Goal: Task Accomplishment & Management: Manage account settings

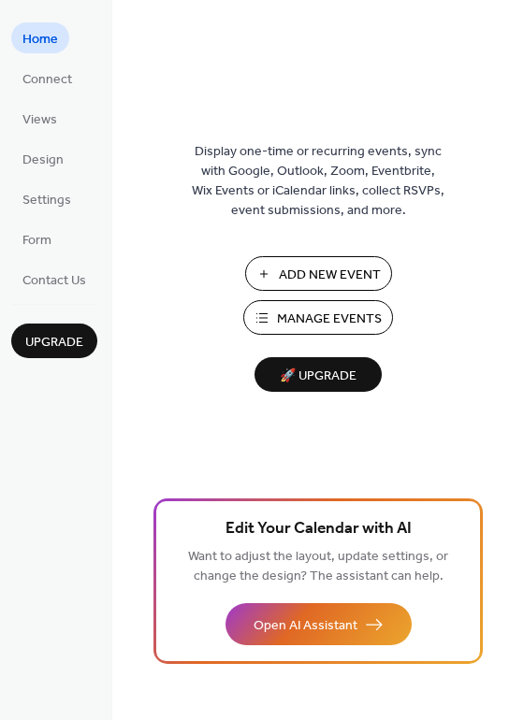
click at [350, 322] on span "Manage Events" at bounding box center [329, 320] width 105 height 20
click at [41, 123] on span "Views" at bounding box center [39, 120] width 35 height 20
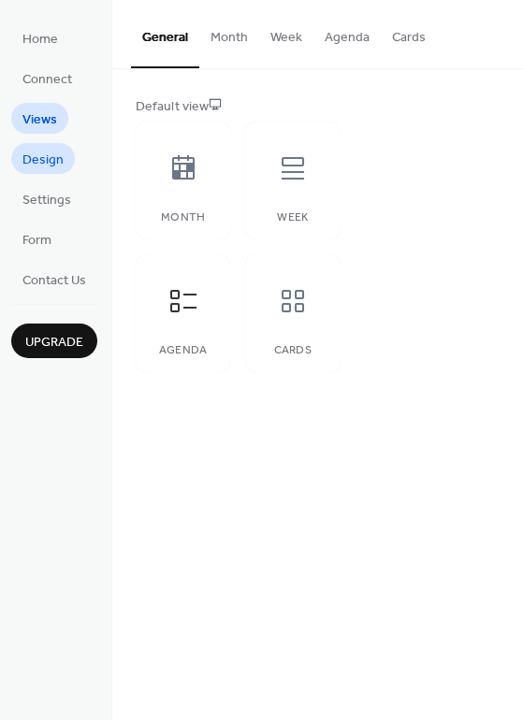
click at [54, 154] on span "Design" at bounding box center [42, 161] width 41 height 20
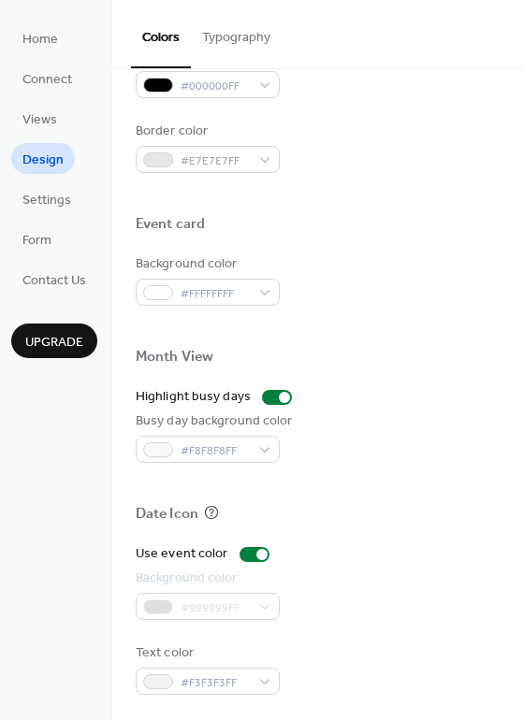
scroll to position [800, 0]
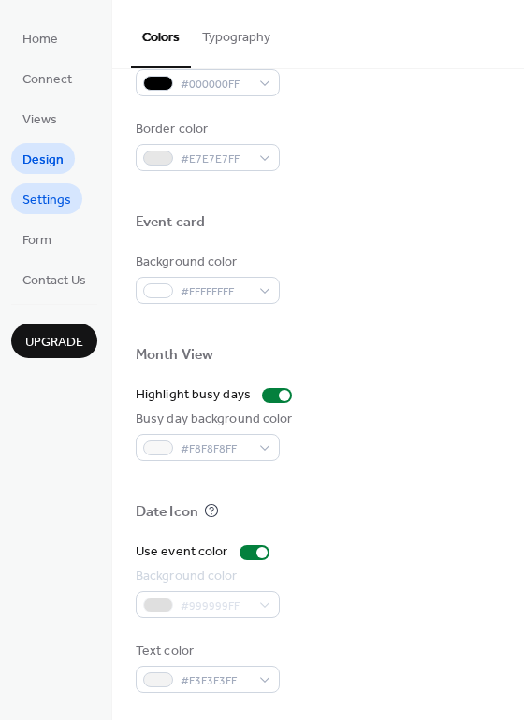
click at [32, 201] on span "Settings" at bounding box center [46, 201] width 49 height 20
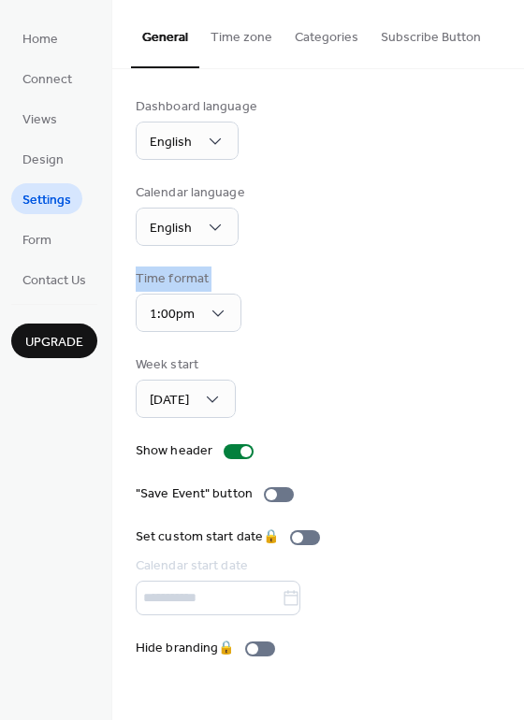
drag, startPoint x: 516, startPoint y: 231, endPoint x: 518, endPoint y: 313, distance: 82.3
click at [518, 313] on div "Dashboard language English Calendar language English Time format 1:00pm Week st…" at bounding box center [318, 377] width 412 height 617
click at [43, 247] on span "Form" at bounding box center [36, 241] width 29 height 20
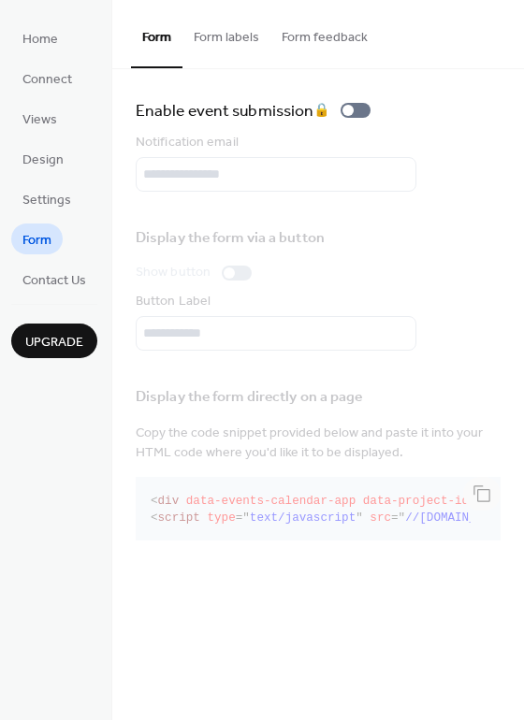
click at [224, 43] on button "Form labels" at bounding box center [226, 33] width 88 height 66
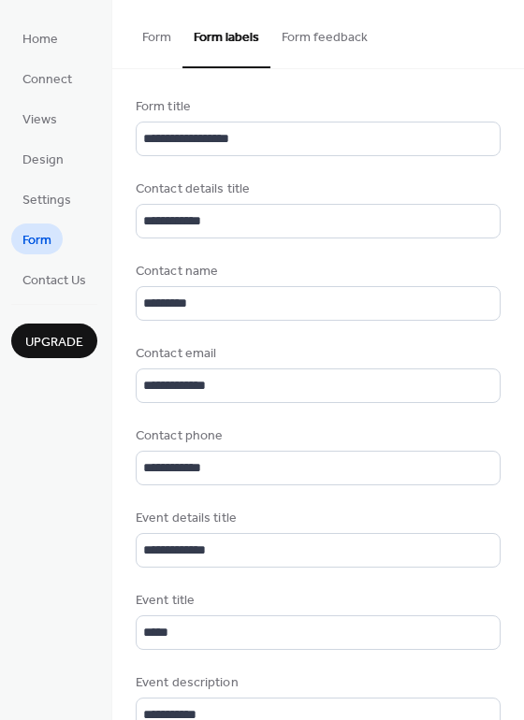
click at [321, 40] on button "Form feedback" at bounding box center [324, 33] width 109 height 66
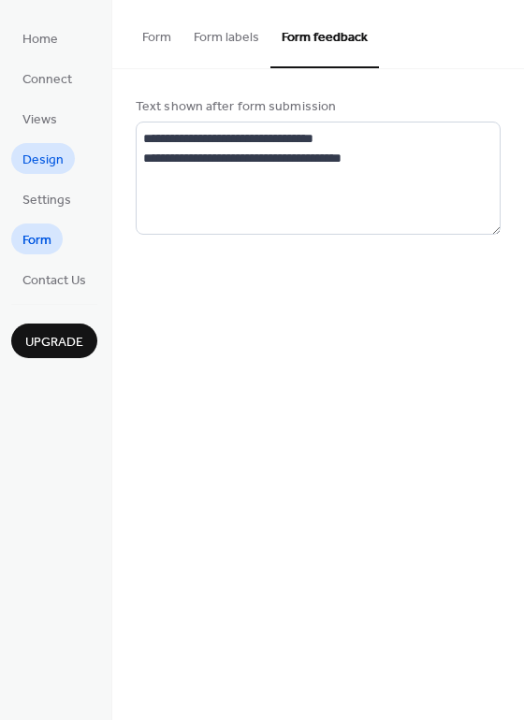
click at [50, 164] on span "Design" at bounding box center [42, 161] width 41 height 20
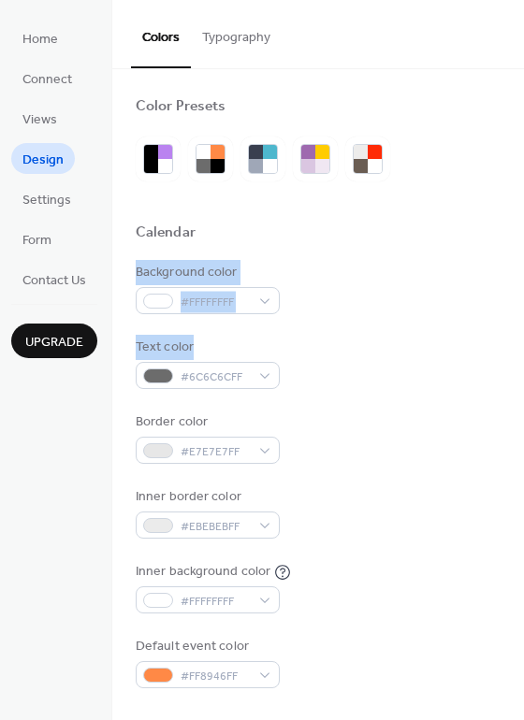
drag, startPoint x: 515, startPoint y: 237, endPoint x: 516, endPoint y: 339, distance: 102.0
click at [48, 50] on span "Home" at bounding box center [40, 40] width 36 height 20
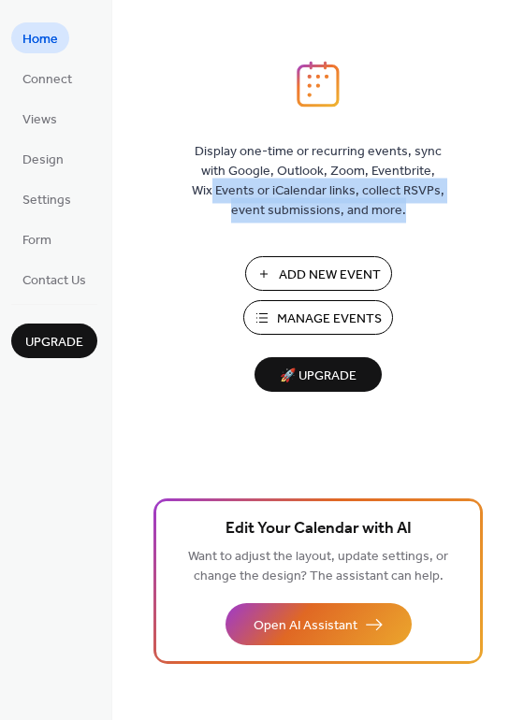
drag, startPoint x: 519, startPoint y: 172, endPoint x: 526, endPoint y: 272, distance: 100.3
click at [523, 272] on html "Home Connect Views Design Settings Form Contact Us Upgrade Home Upgrade Display…" at bounding box center [262, 360] width 524 height 720
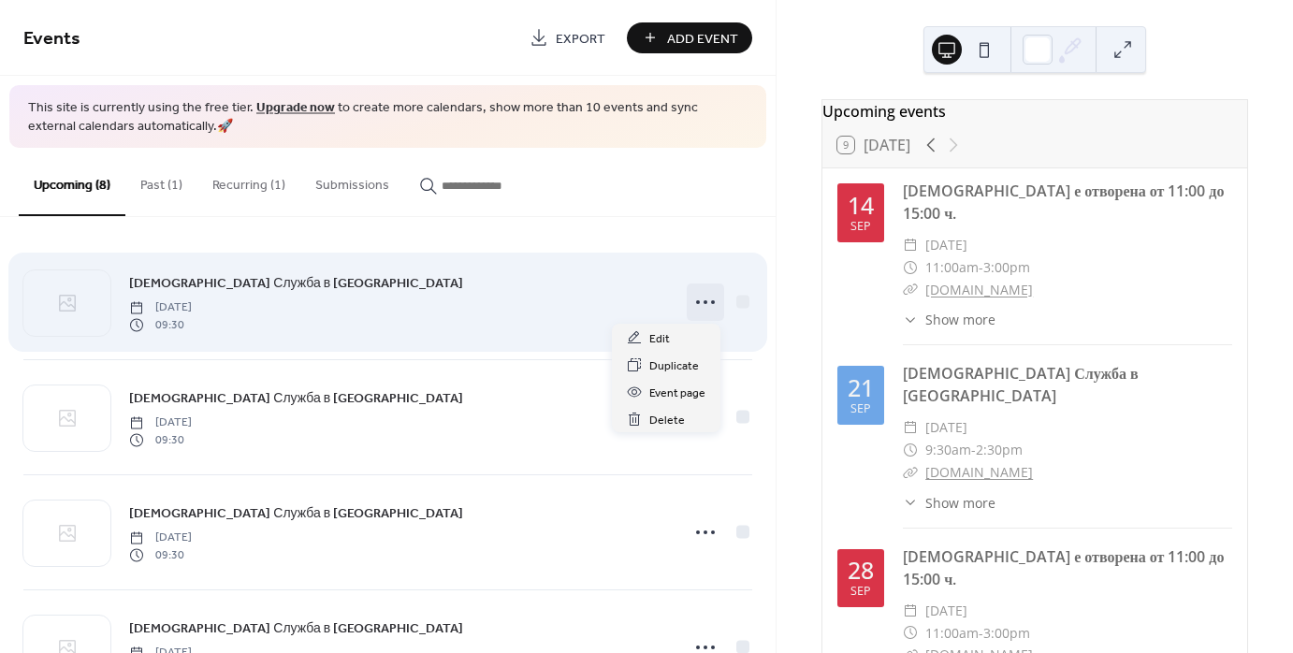
click at [696, 301] on circle at bounding box center [698, 302] width 4 height 4
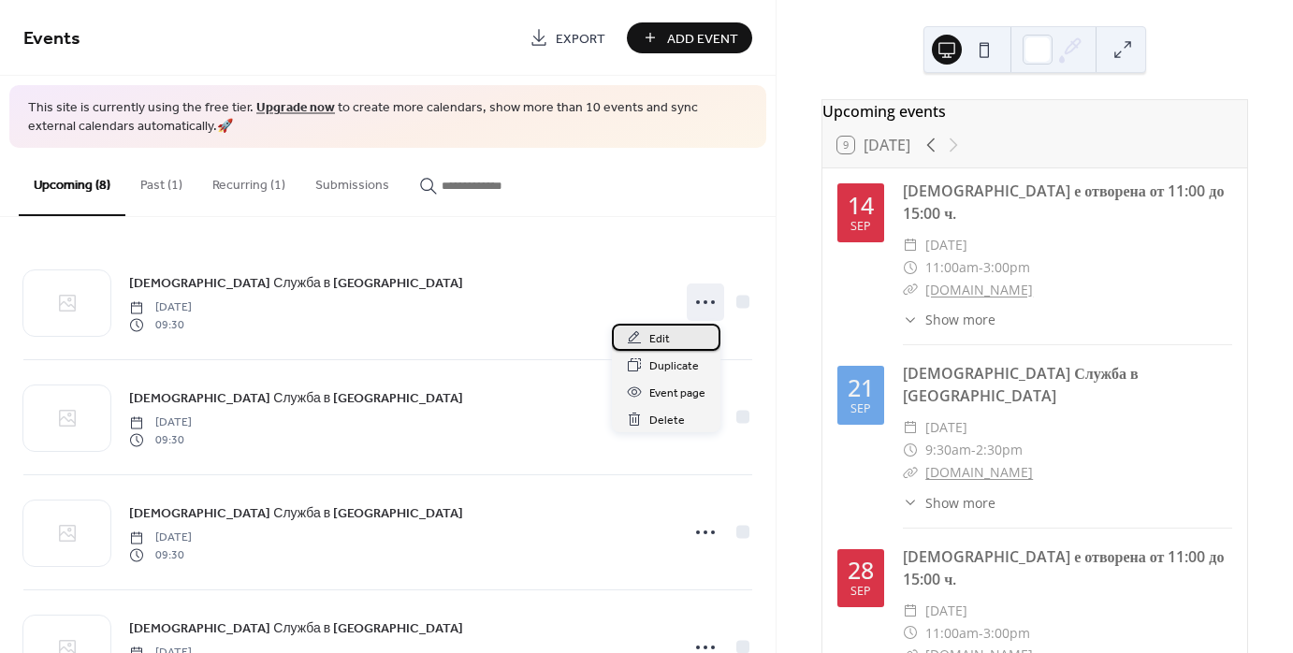
click at [673, 335] on div "Edit" at bounding box center [666, 337] width 109 height 27
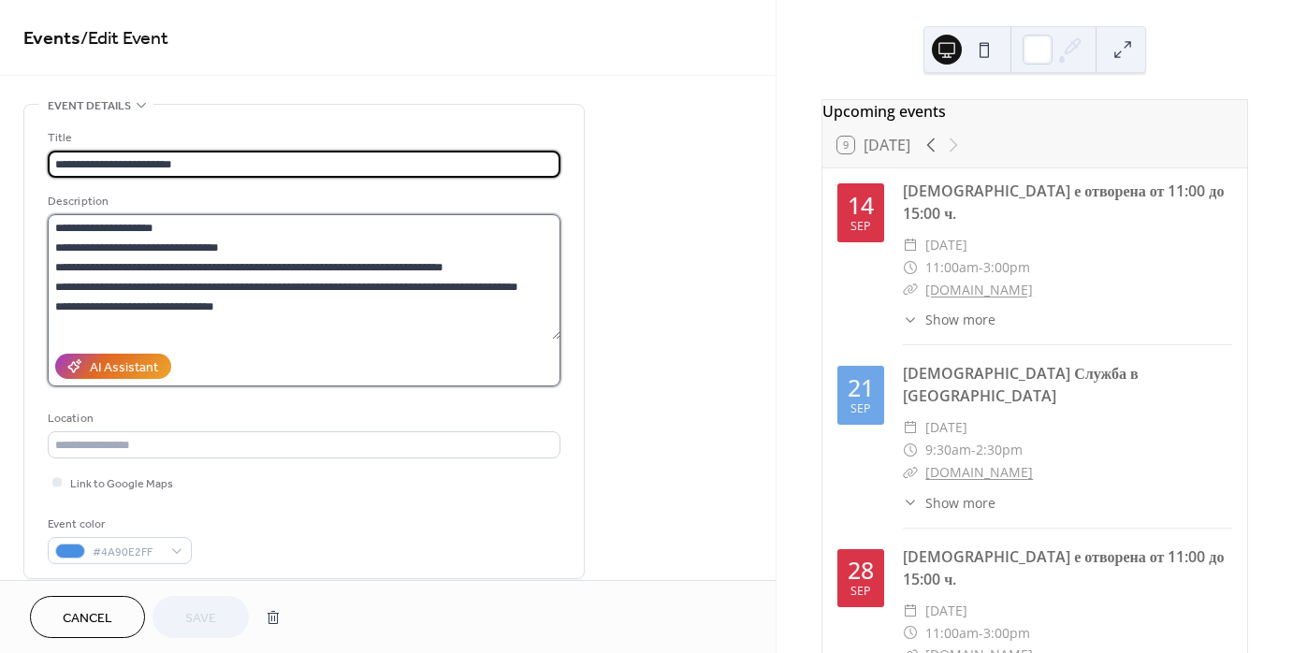
click at [191, 265] on textarea "**********" at bounding box center [304, 276] width 513 height 125
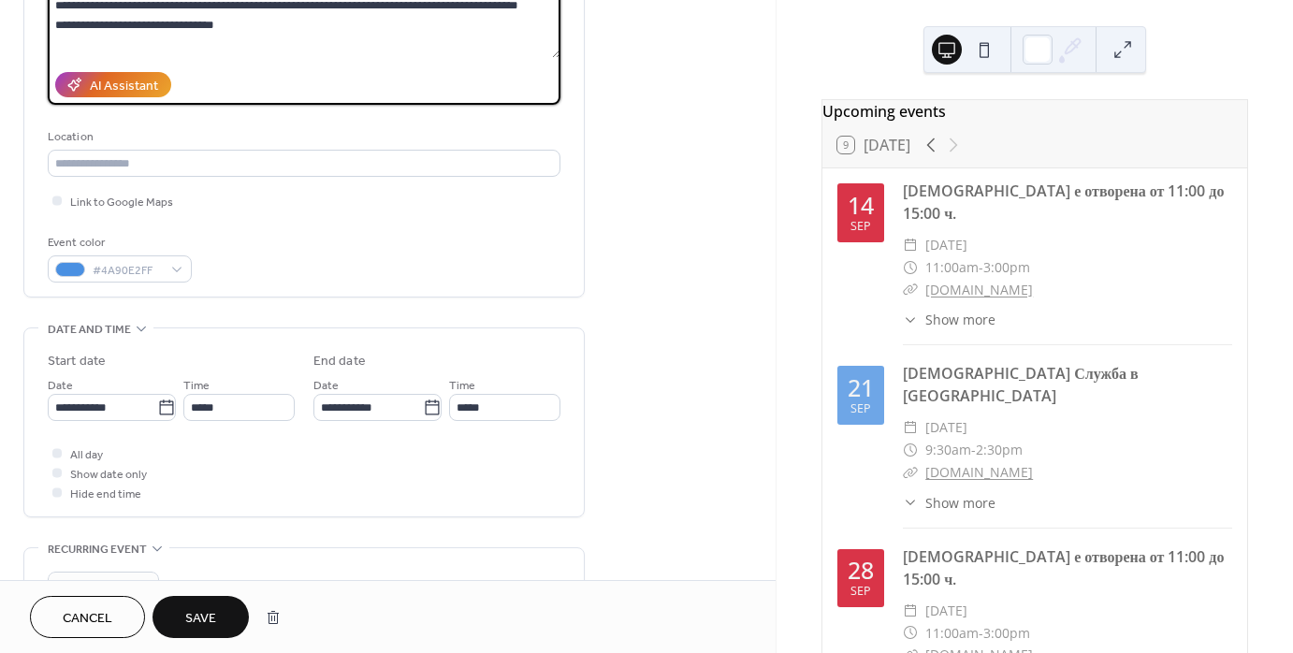
scroll to position [283, 0]
type textarea "**********"
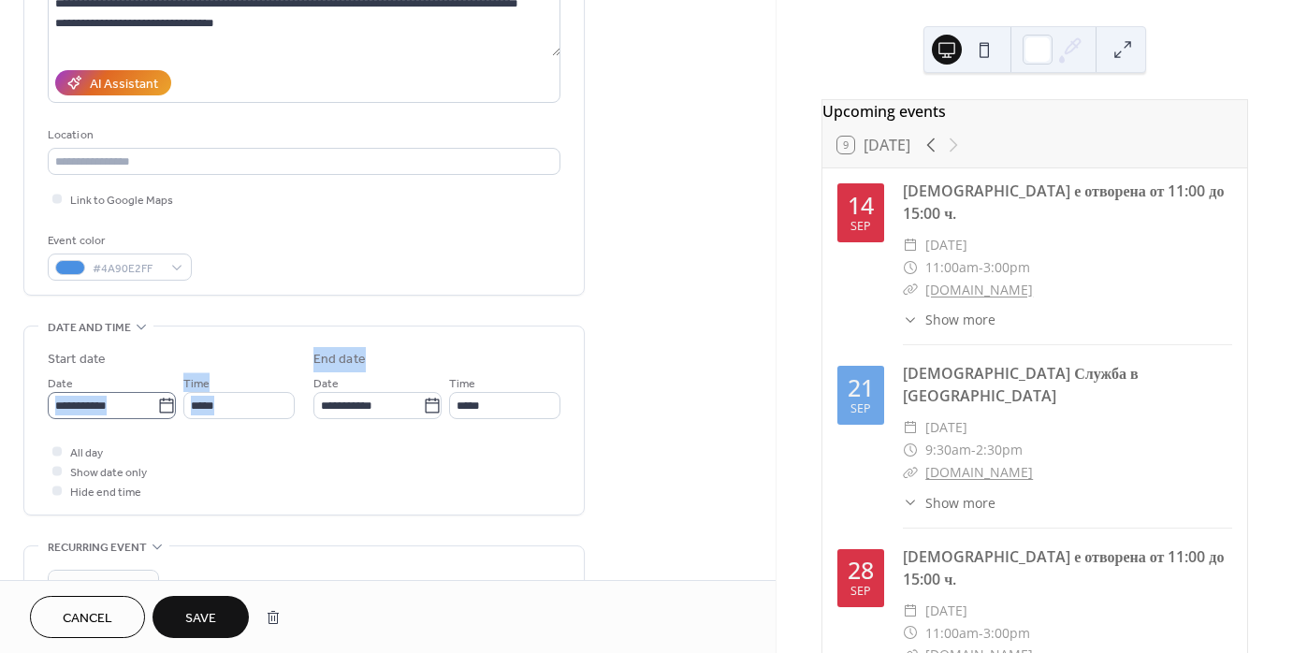
drag, startPoint x: 557, startPoint y: 319, endPoint x: 121, endPoint y: 406, distance: 444.5
click at [121, 406] on div "**********" at bounding box center [303, 455] width 561 height 1271
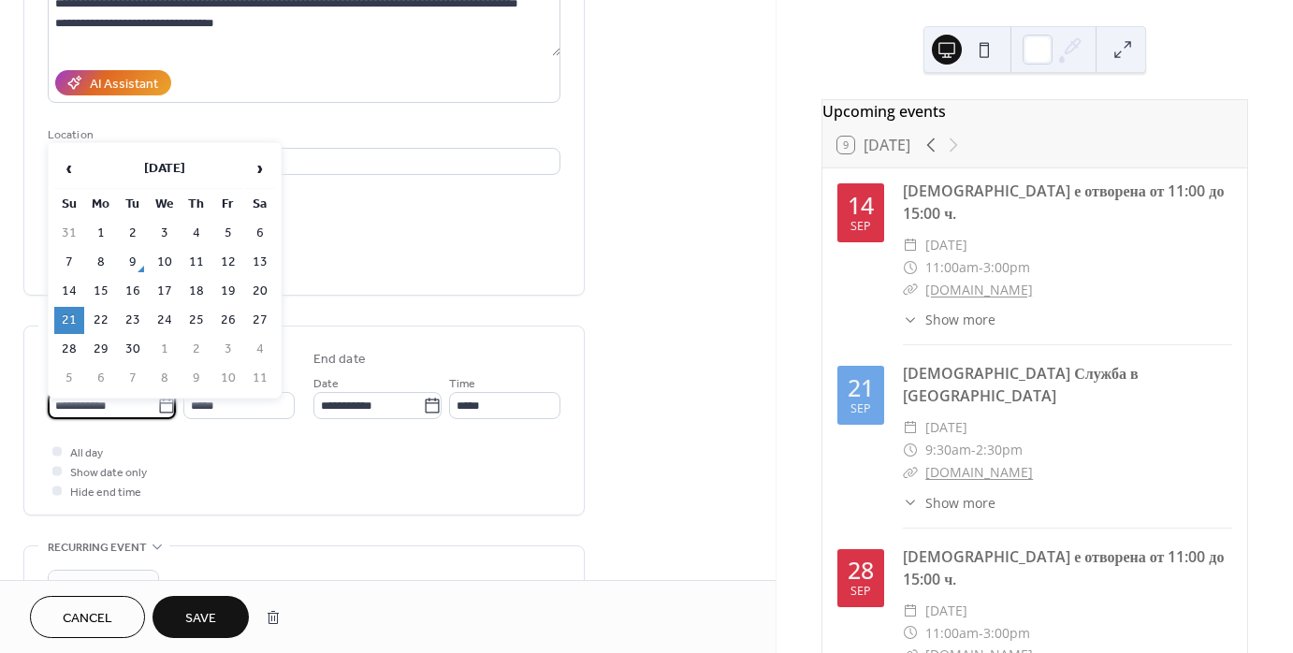
click at [121, 406] on input "**********" at bounding box center [102, 405] width 109 height 27
click at [258, 262] on td "13" at bounding box center [260, 262] width 30 height 27
type input "**********"
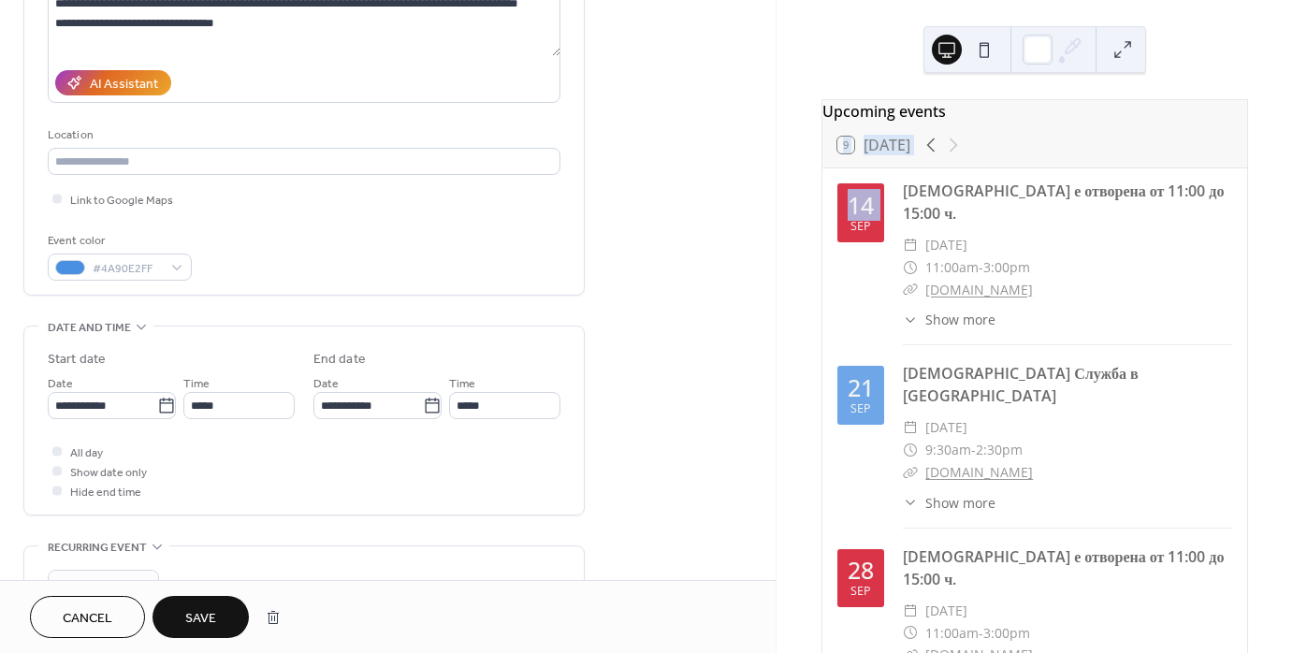
drag, startPoint x: 777, startPoint y: 251, endPoint x: 776, endPoint y: 160, distance: 90.7
click at [776, 160] on div "Upcoming events 9 Today 14 Sep Църквата е отворена от 11:00 до 15:00 ч. ​ Sunda…" at bounding box center [1034, 326] width 516 height 653
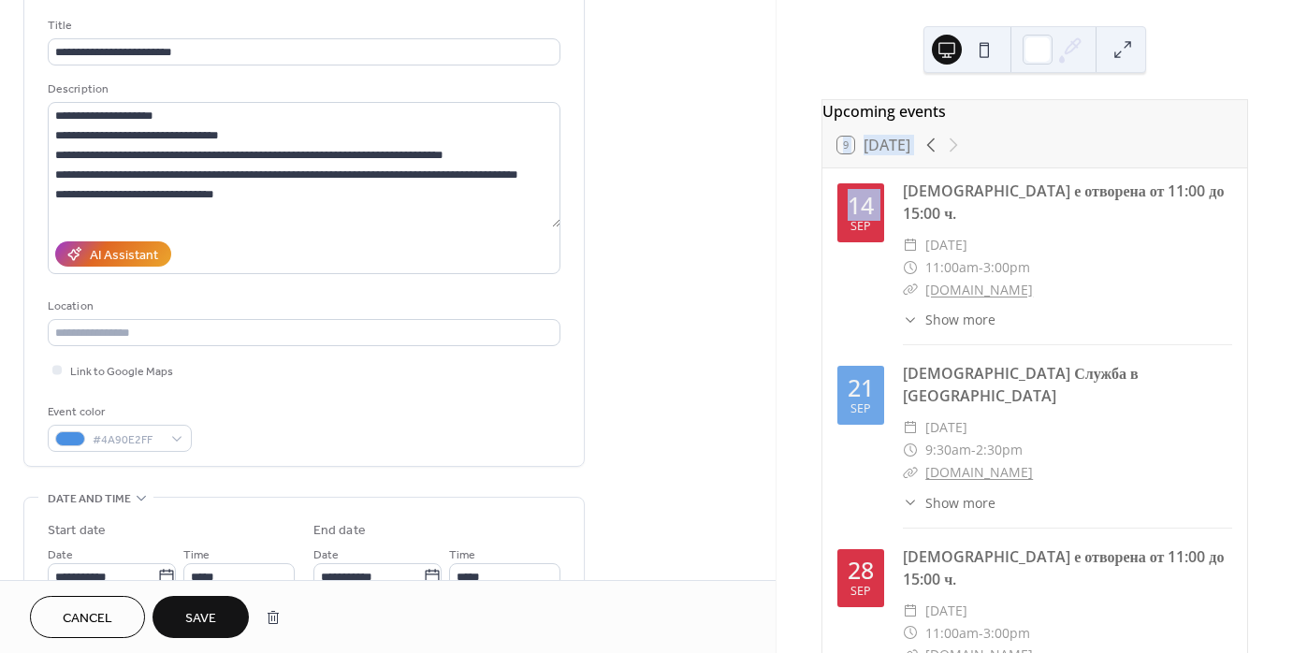
scroll to position [109, 0]
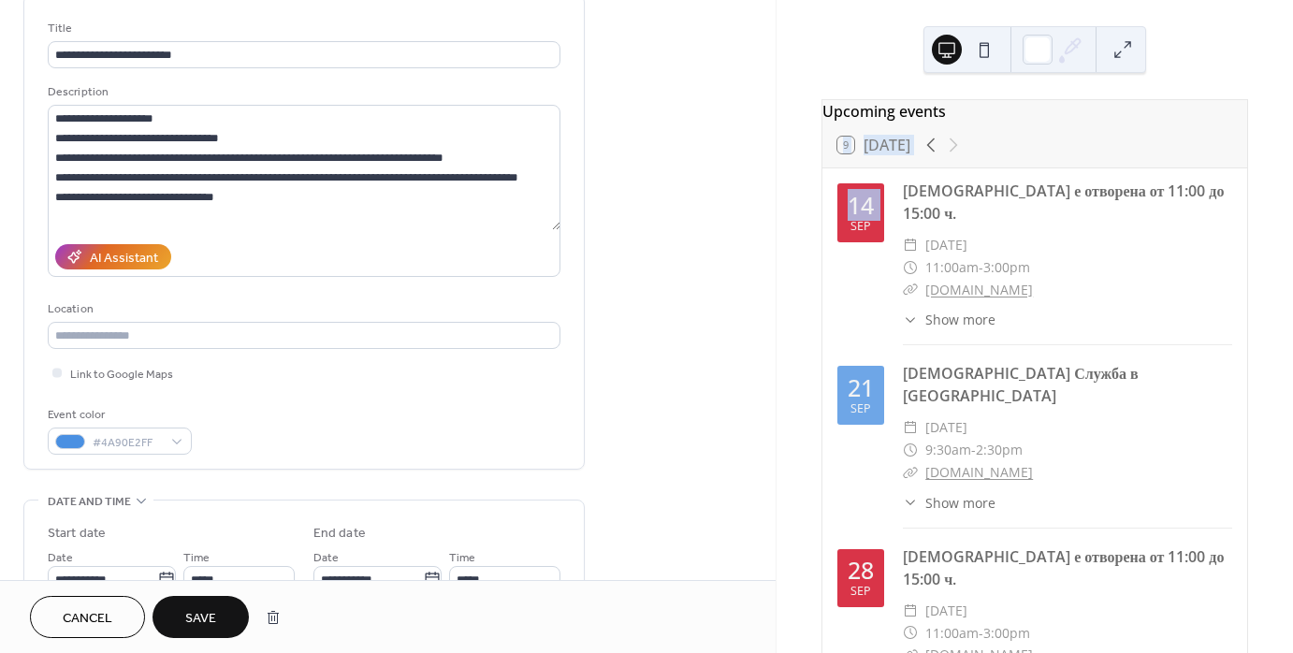
click at [194, 619] on span "Save" at bounding box center [200, 619] width 31 height 20
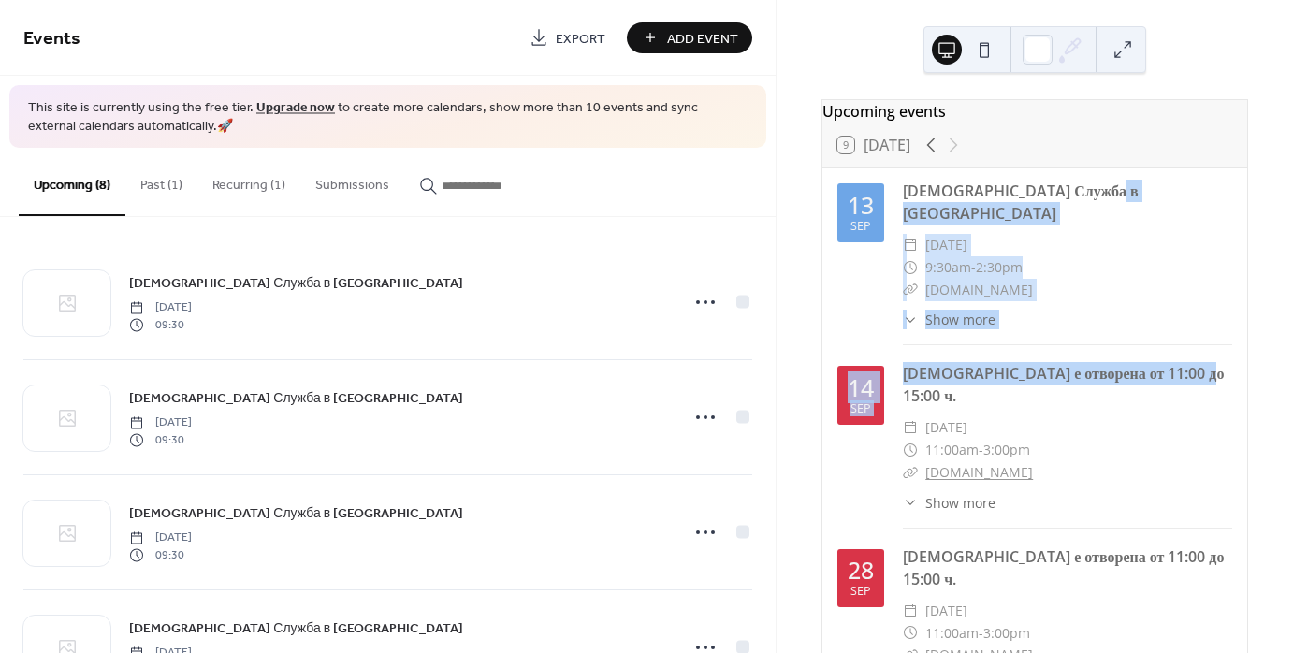
drag, startPoint x: 1280, startPoint y: 209, endPoint x: 1272, endPoint y: 351, distance: 142.4
click at [1272, 351] on div "Upcoming events 9 Today 13 Sep Православна Служба в Хага ​ Saturday, September …" at bounding box center [1034, 326] width 516 height 653
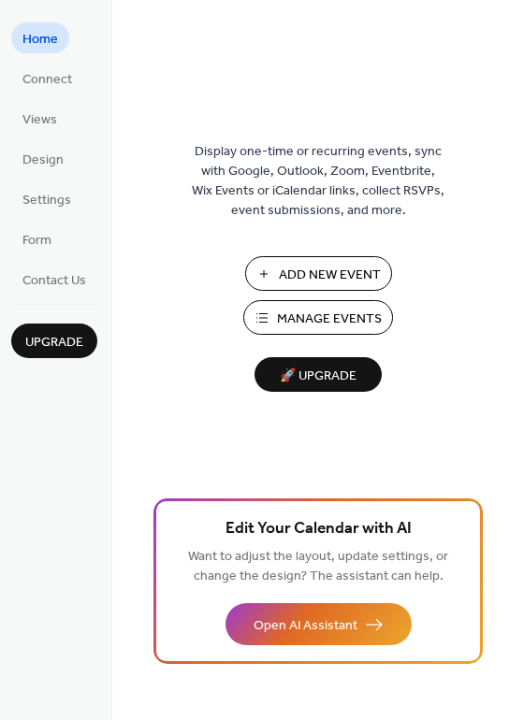
click at [336, 326] on span "Manage Events" at bounding box center [329, 320] width 105 height 20
click at [51, 203] on span "Settings" at bounding box center [46, 201] width 49 height 20
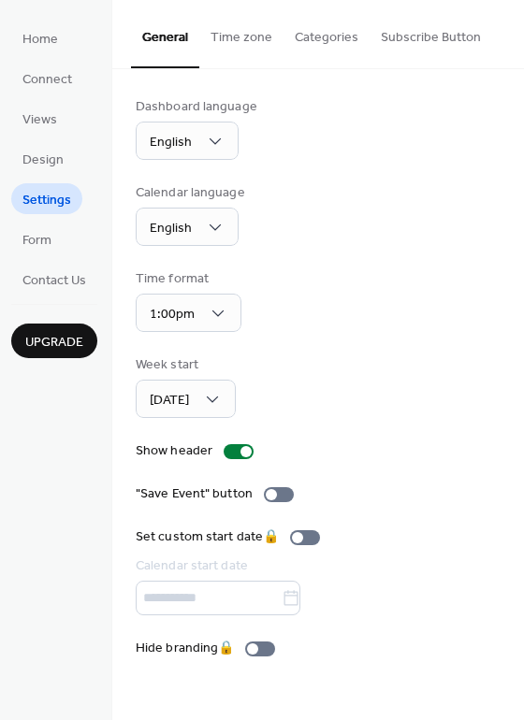
drag, startPoint x: 521, startPoint y: 102, endPoint x: 518, endPoint y: 155, distance: 53.4
click at [518, 155] on div "Dashboard language English Calendar language English Time format 1:00pm Week st…" at bounding box center [318, 377] width 412 height 617
drag, startPoint x: 515, startPoint y: 235, endPoint x: 499, endPoint y: 306, distance: 72.8
click at [499, 306] on div "Dashboard language English Calendar language English Time format 1:00pm Week st…" at bounding box center [318, 377] width 412 height 617
drag, startPoint x: 514, startPoint y: 374, endPoint x: 515, endPoint y: 476, distance: 102.0
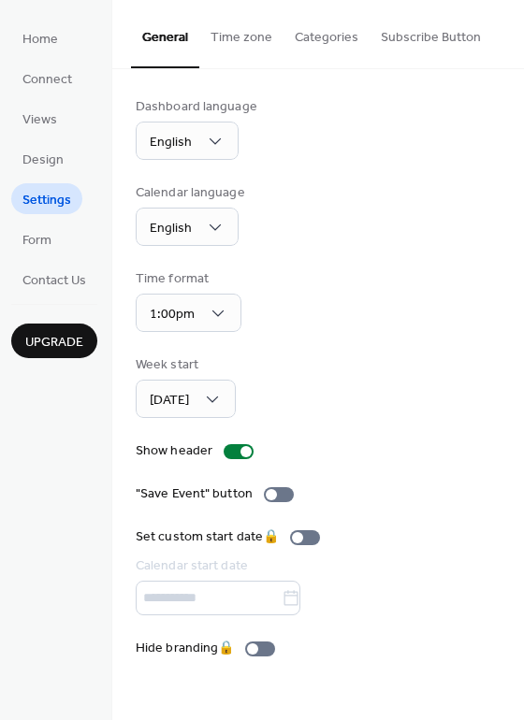
click at [516, 476] on div "Dashboard language English Calendar language English Time format 1:00pm Week st…" at bounding box center [318, 377] width 412 height 617
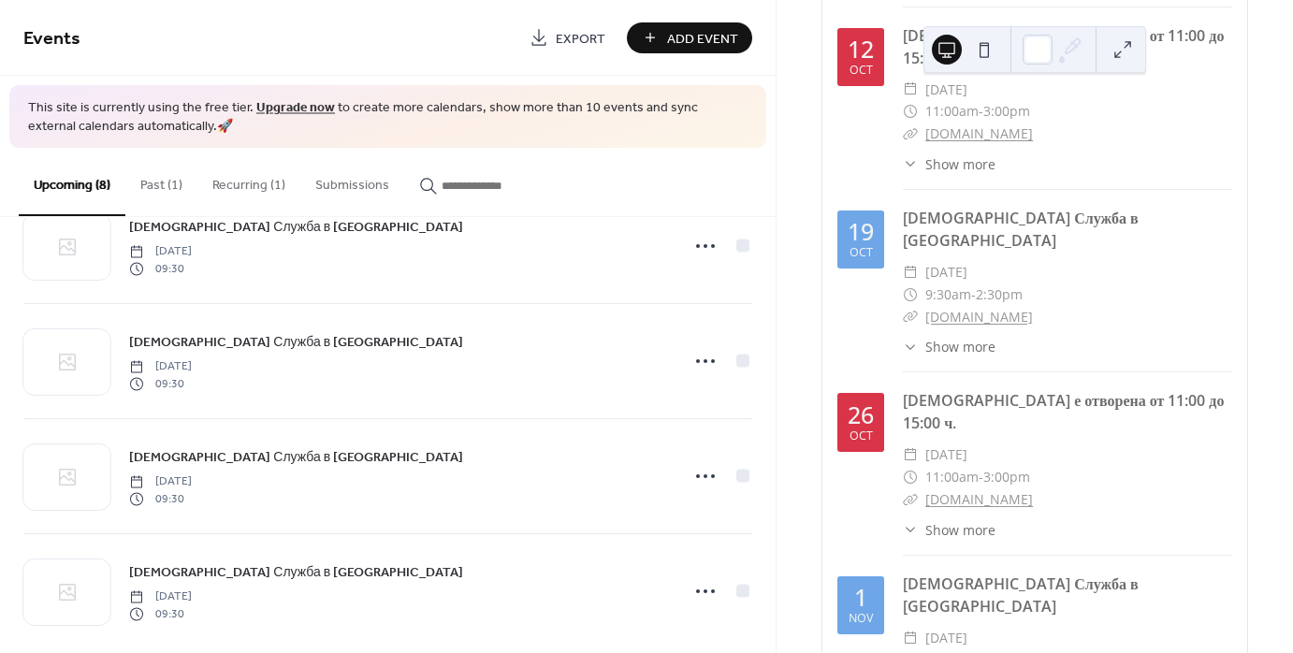
scroll to position [537, 0]
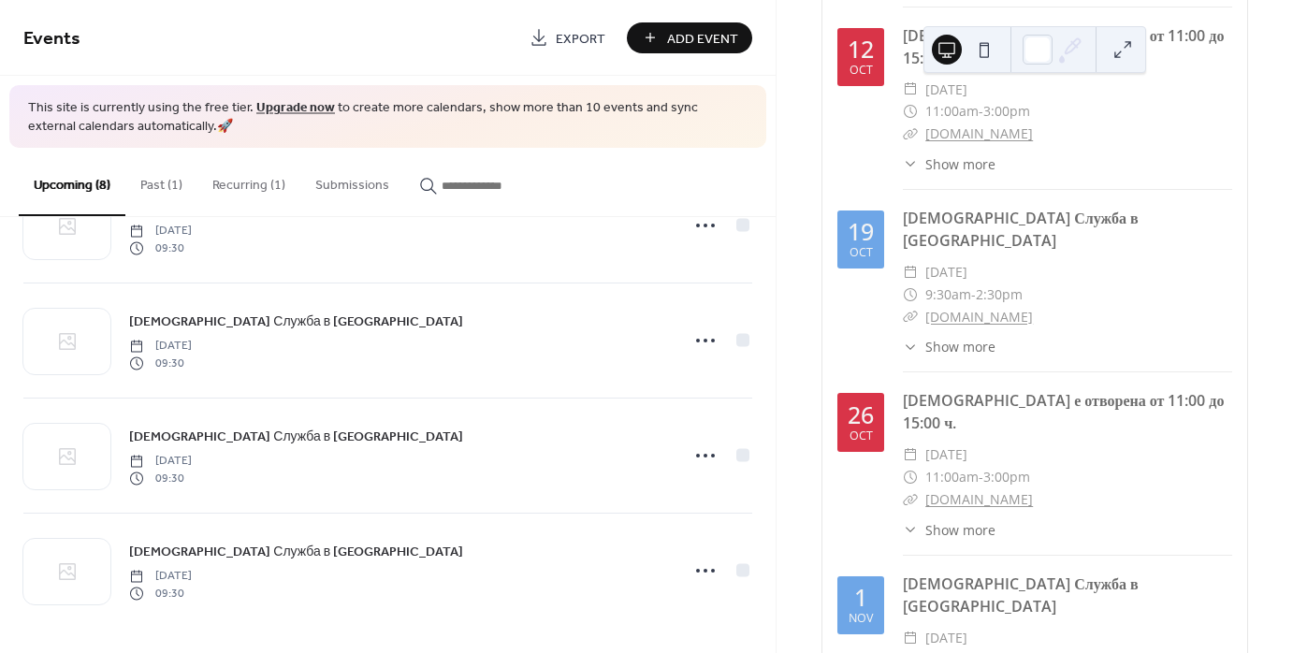
click at [562, 38] on span "Export" at bounding box center [581, 39] width 50 height 20
click at [909, 156] on icon at bounding box center [910, 163] width 15 height 15
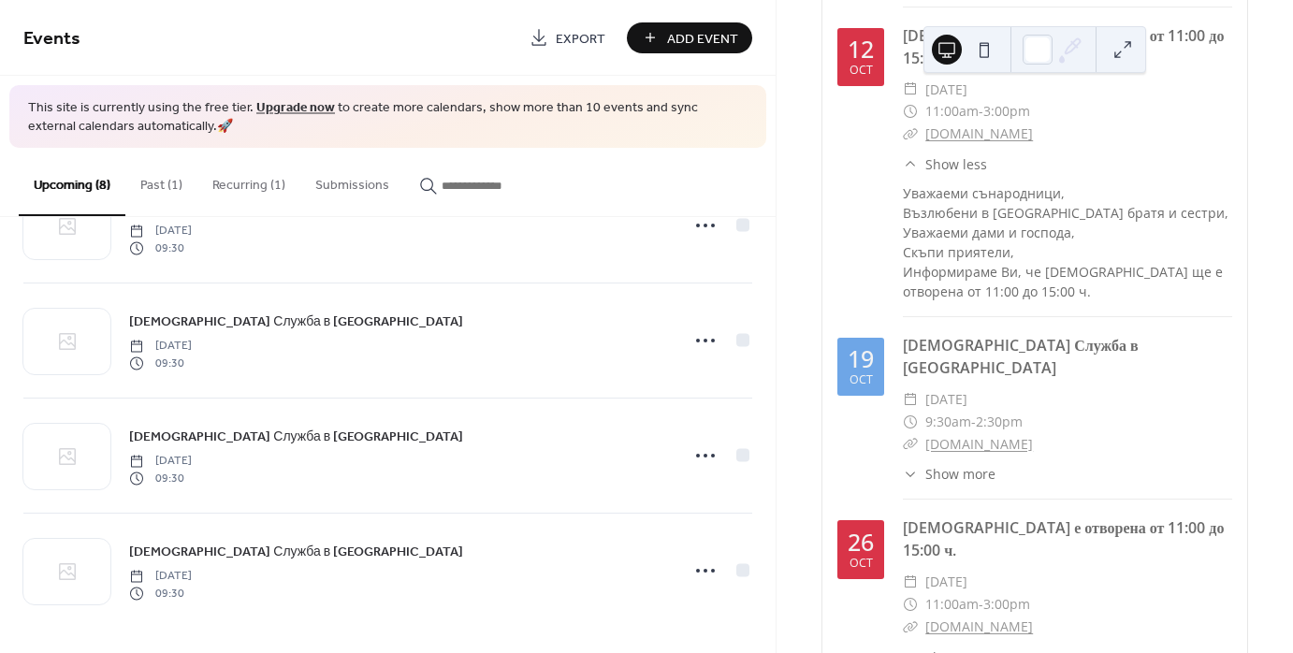
click at [909, 156] on icon at bounding box center [910, 163] width 15 height 15
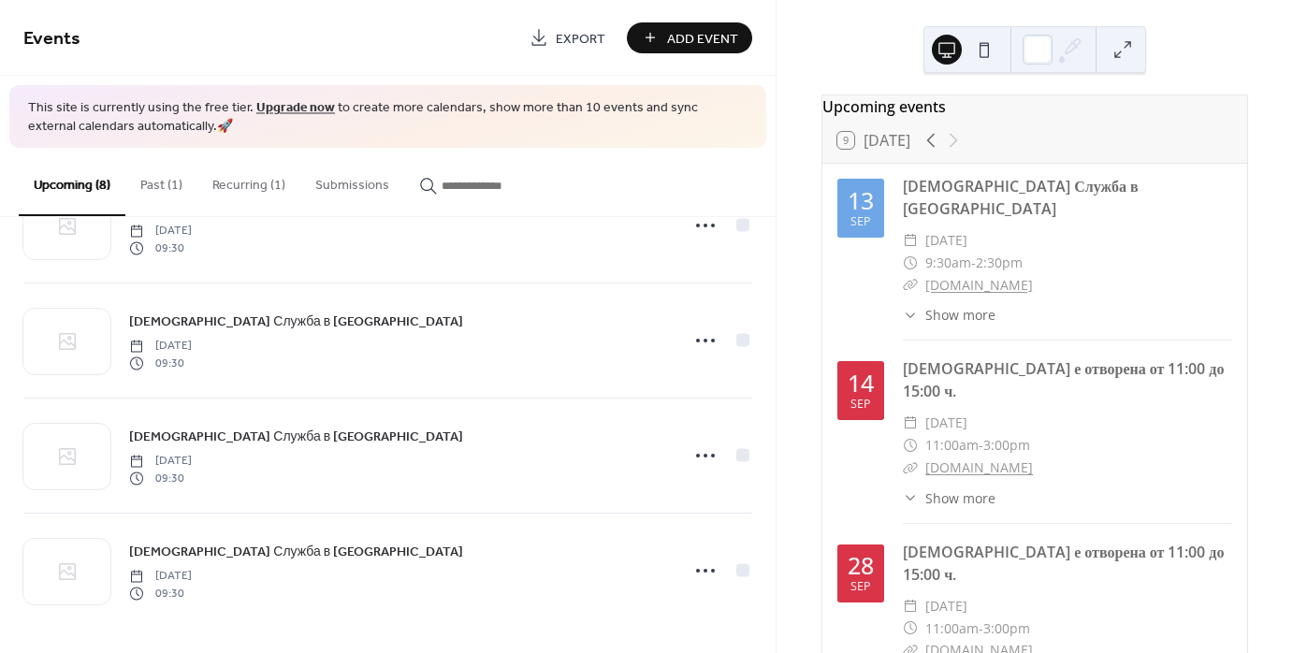
scroll to position [0, 0]
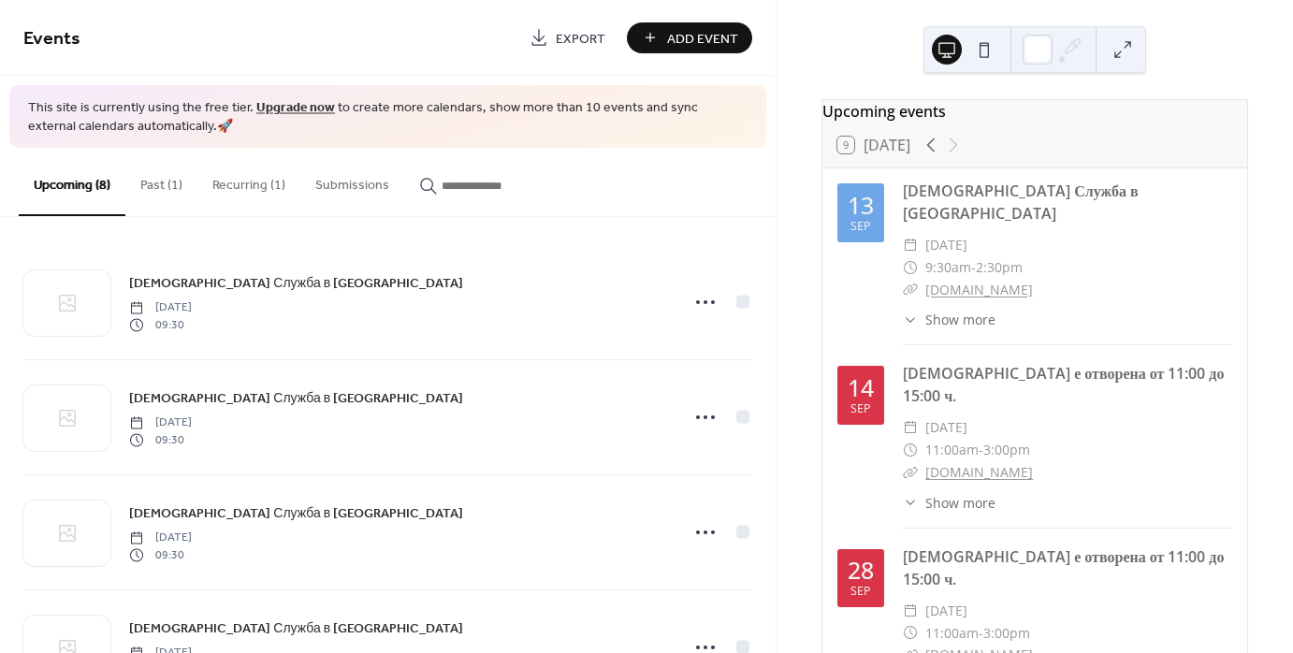
drag, startPoint x: 1129, startPoint y: 146, endPoint x: 1228, endPoint y: 251, distance: 144.2
click at [354, 176] on button "Submissions" at bounding box center [352, 181] width 104 height 66
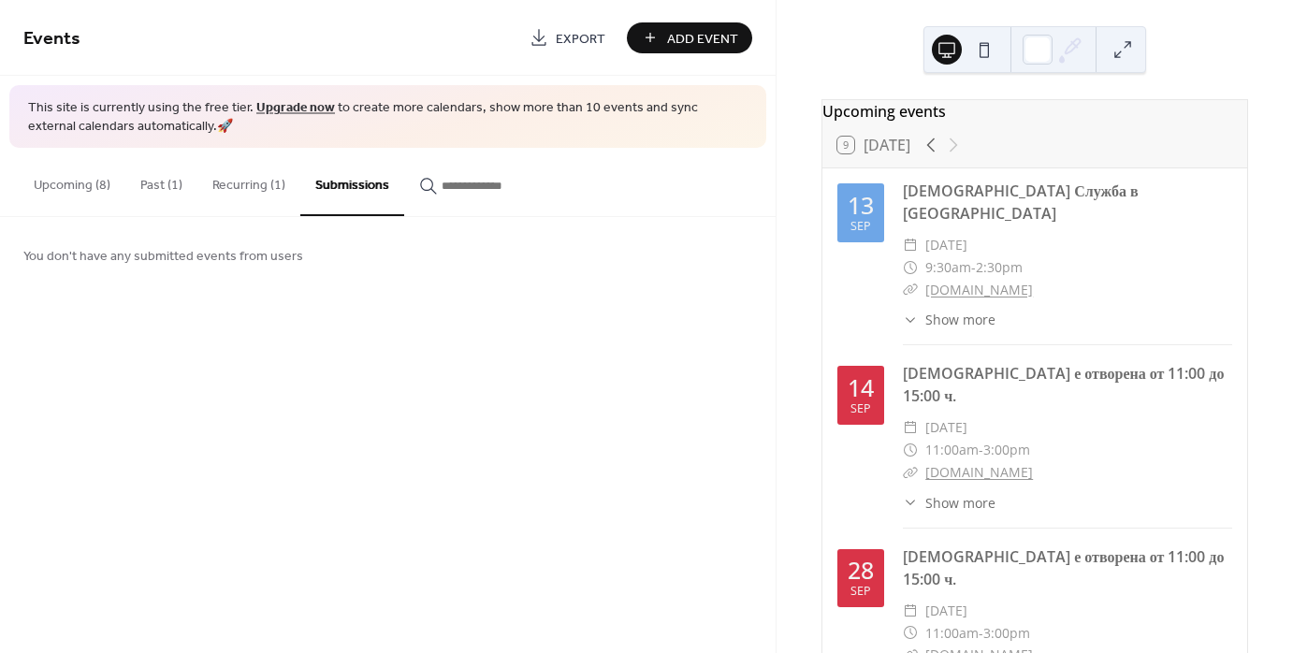
click at [243, 180] on button "Recurring (1)" at bounding box center [248, 181] width 103 height 66
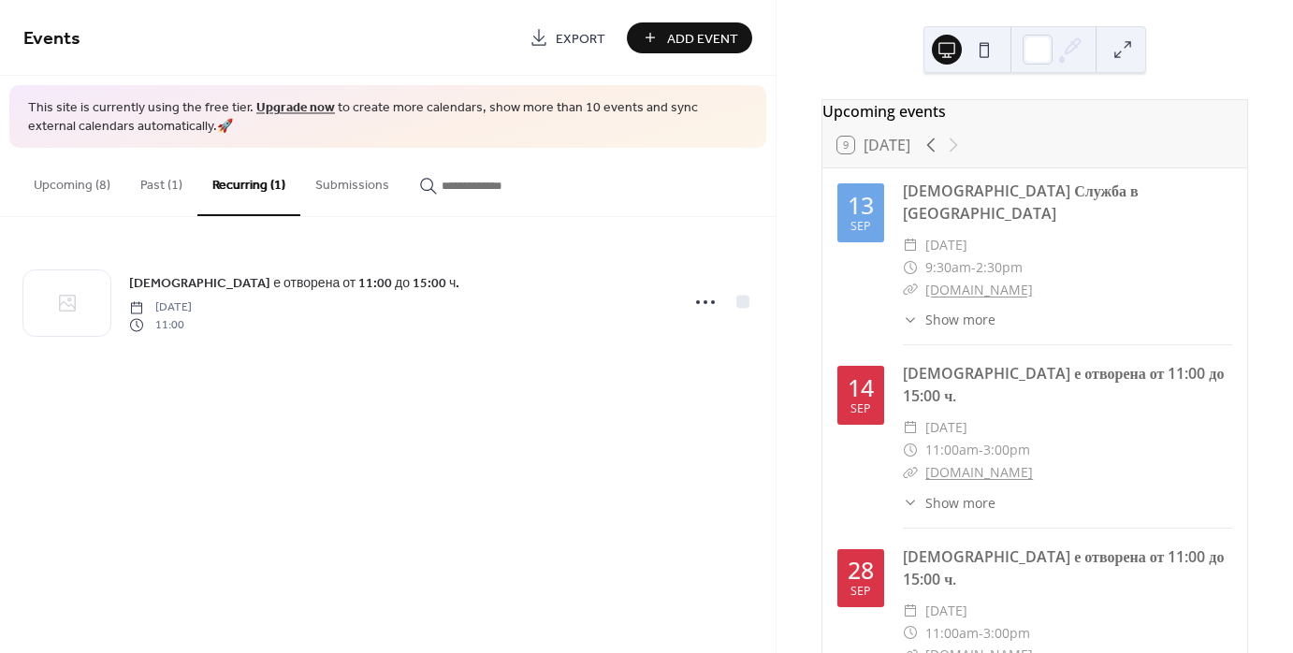
click at [150, 183] on button "Past (1)" at bounding box center [161, 181] width 72 height 66
click at [80, 186] on button "Upcoming (8)" at bounding box center [72, 181] width 107 height 66
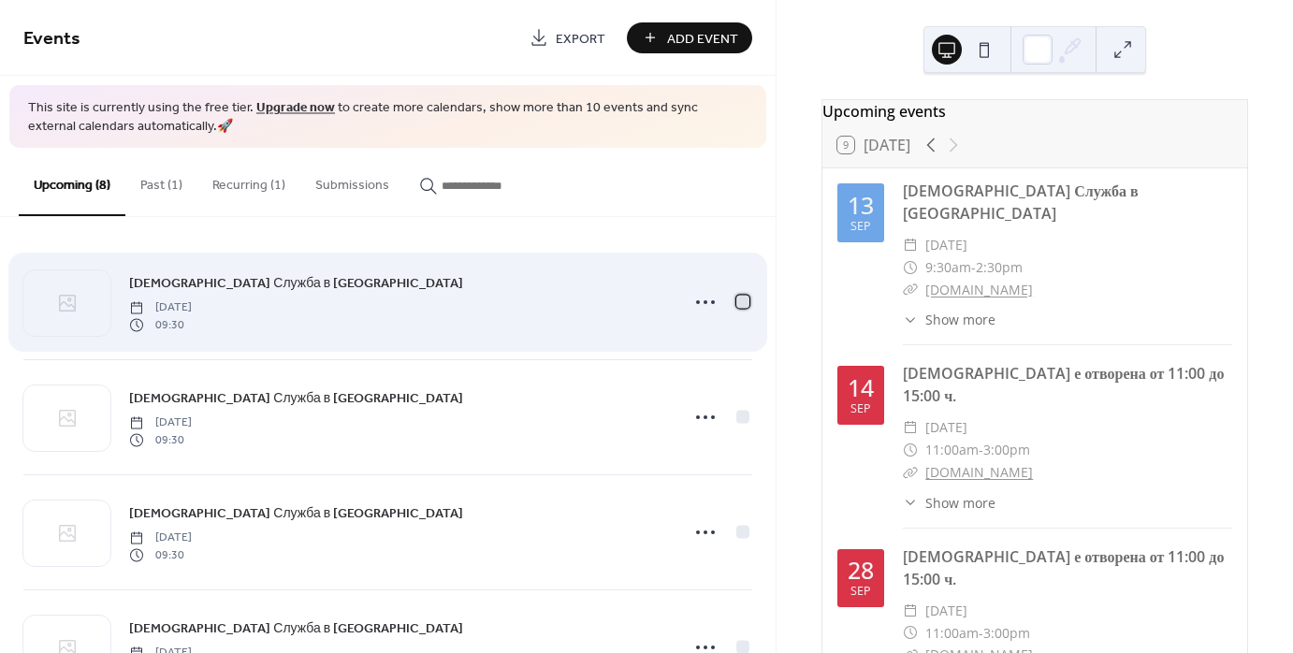
click at [740, 307] on div at bounding box center [742, 302] width 19 height 19
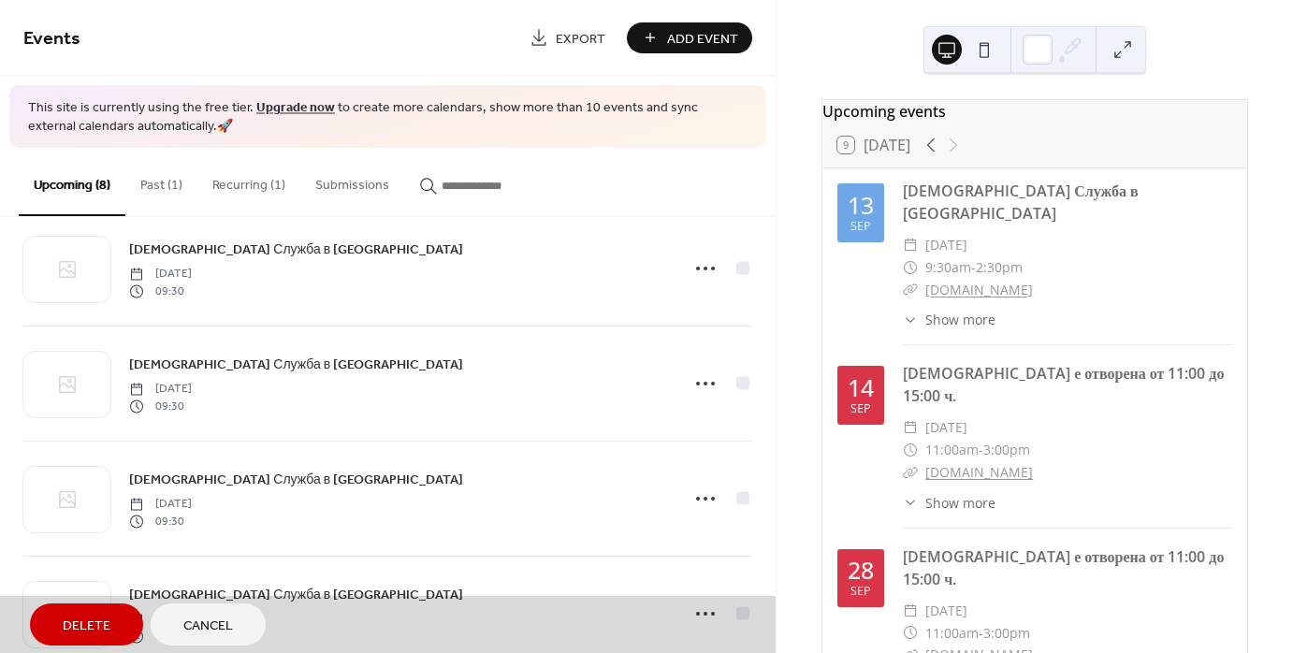
scroll to position [537, 0]
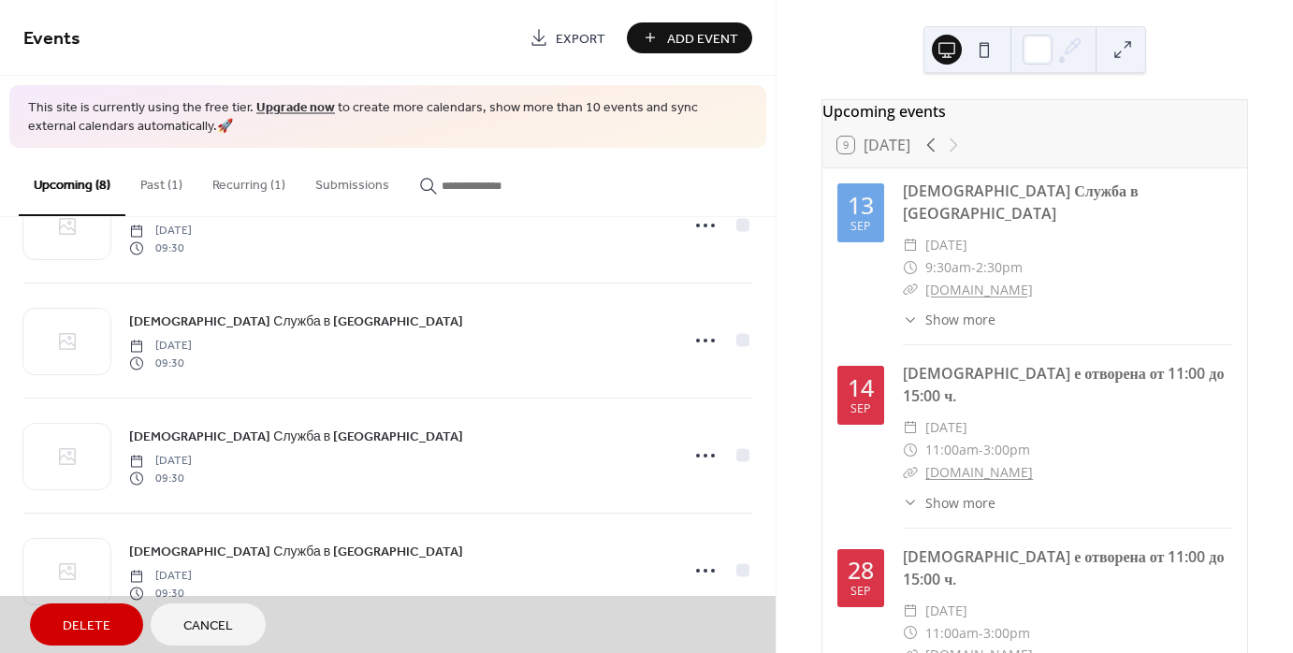
click at [778, 491] on div "Upcoming events 9 Today 13 Sep Православна Служба в Хага ​ Saturday, September …" at bounding box center [1034, 326] width 516 height 653
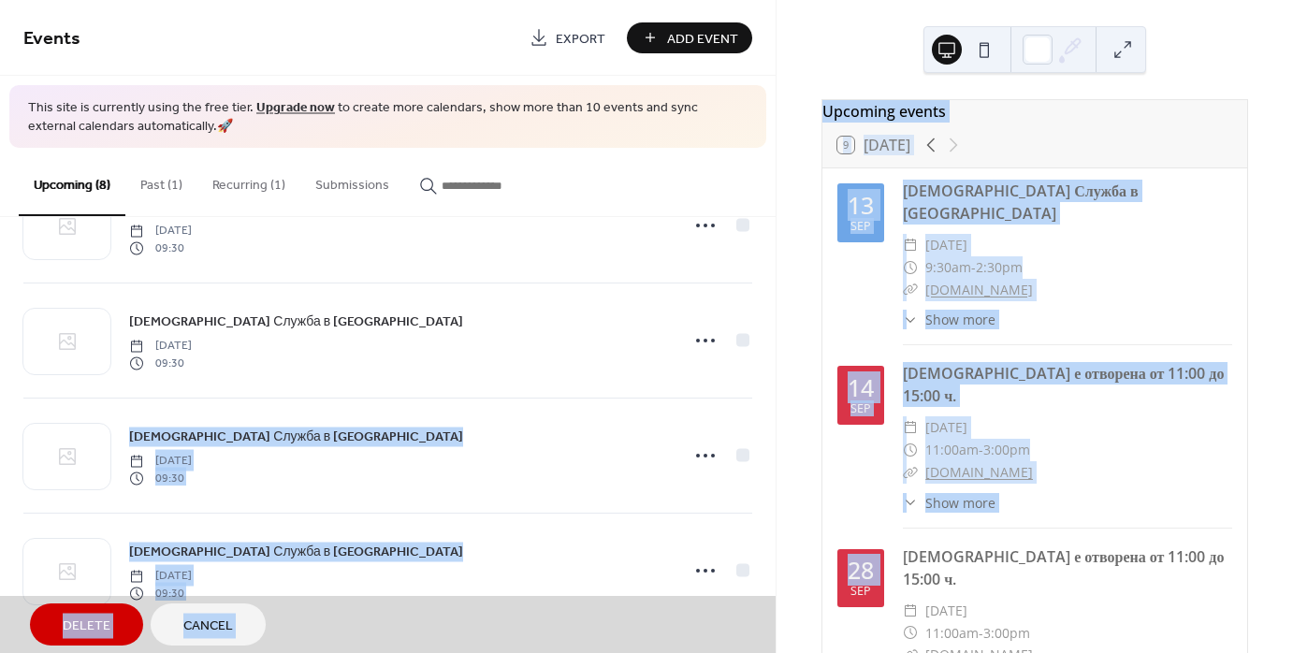
drag, startPoint x: 775, startPoint y: 595, endPoint x: 760, endPoint y: 320, distance: 275.5
click at [760, 320] on div "Events Export Add Event This site is currently using the free tier. Upgrade now…" at bounding box center [646, 326] width 1293 height 653
click at [1121, 59] on button at bounding box center [1122, 50] width 30 height 30
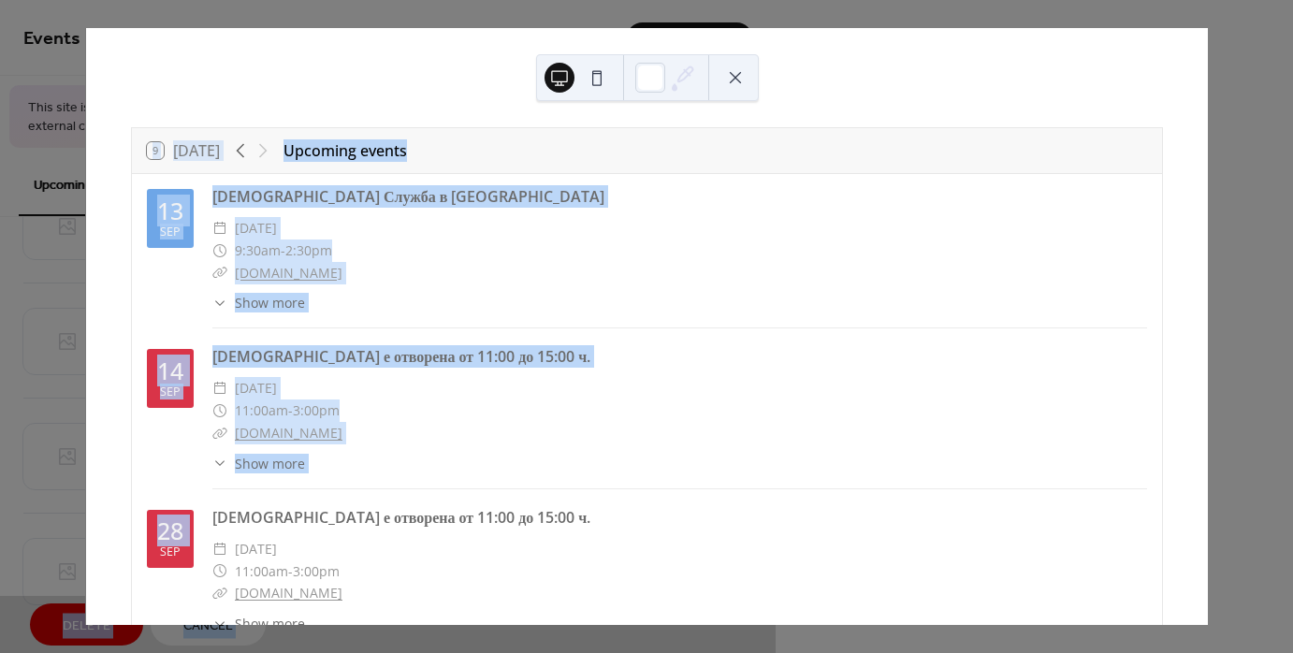
click at [976, 94] on div "9 Today Upcoming events 13 Sep Православна Служба в Хага ​ Saturday, September …" at bounding box center [646, 326] width 1121 height 597
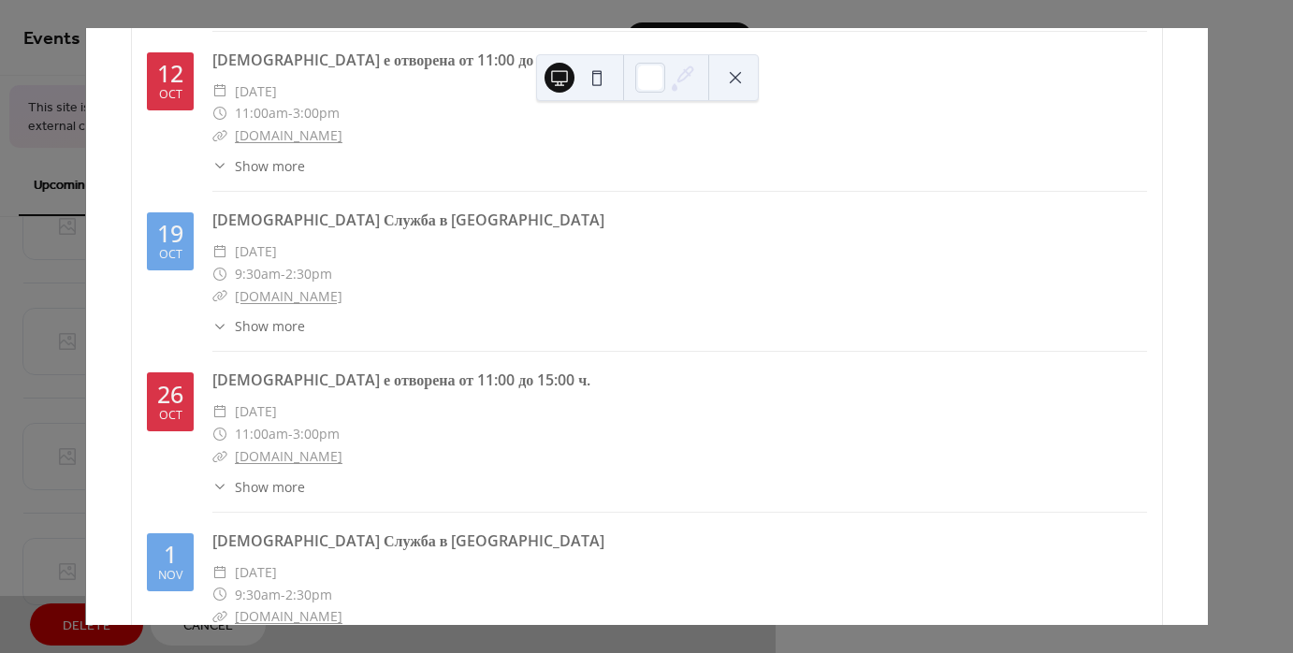
scroll to position [908, 0]
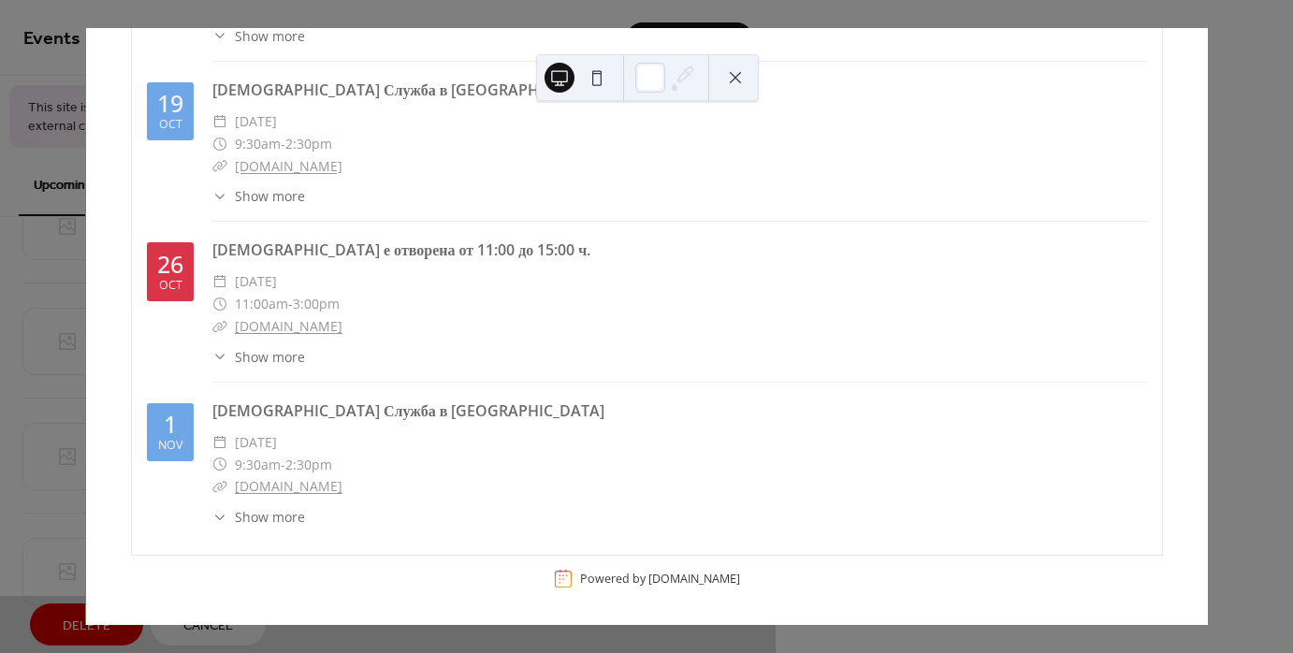
click at [602, 80] on button at bounding box center [597, 78] width 30 height 30
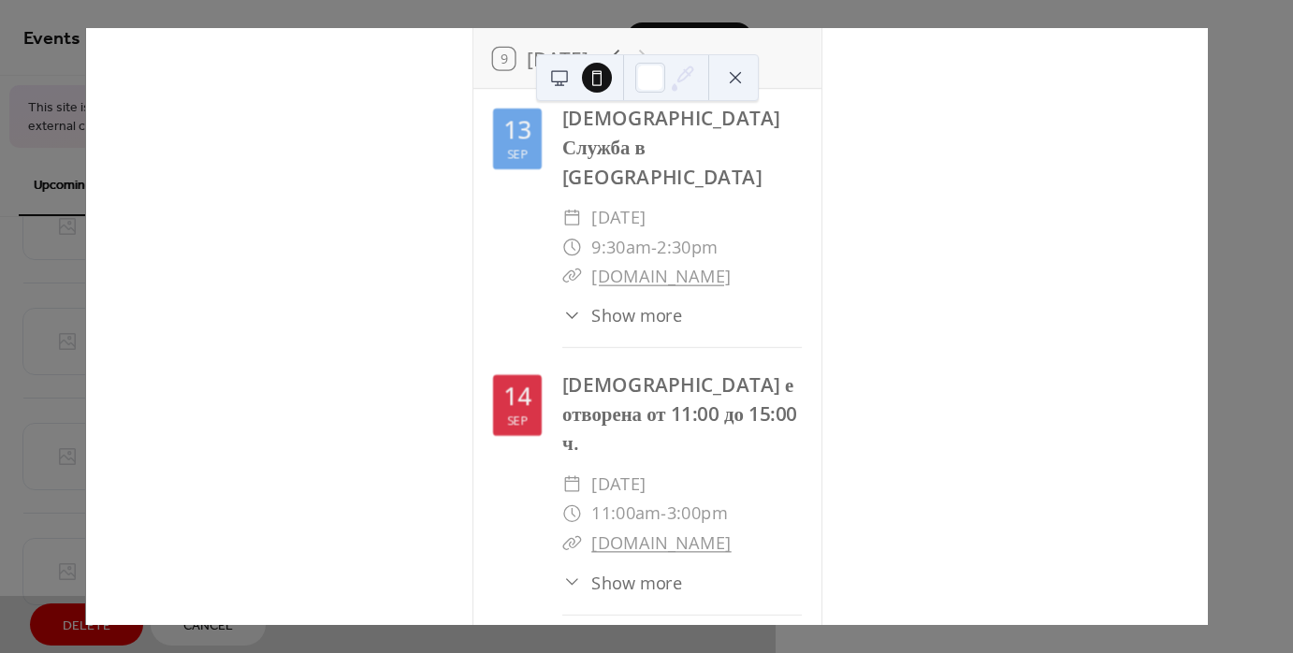
scroll to position [0, 0]
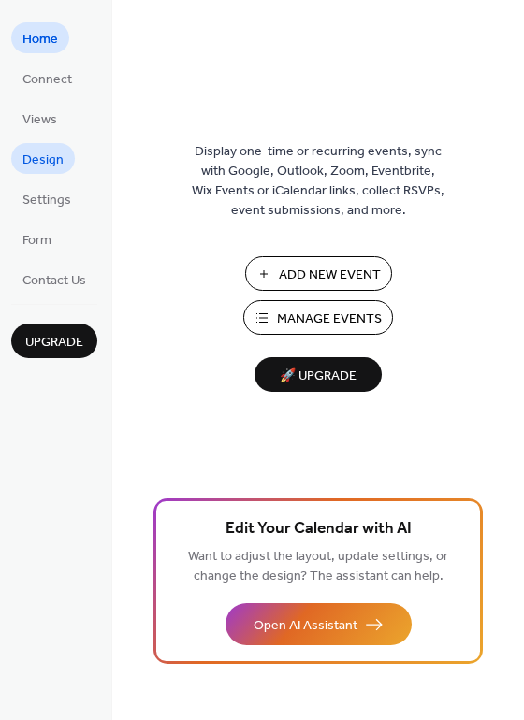
click at [55, 160] on span "Design" at bounding box center [42, 161] width 41 height 20
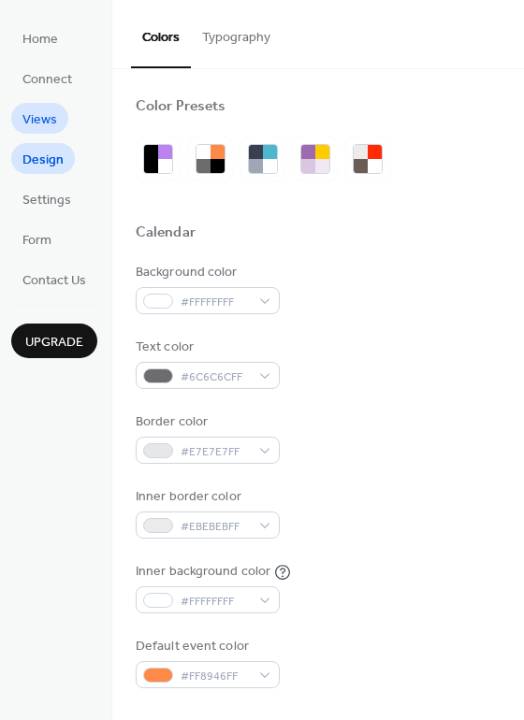
click at [51, 123] on span "Views" at bounding box center [39, 120] width 35 height 20
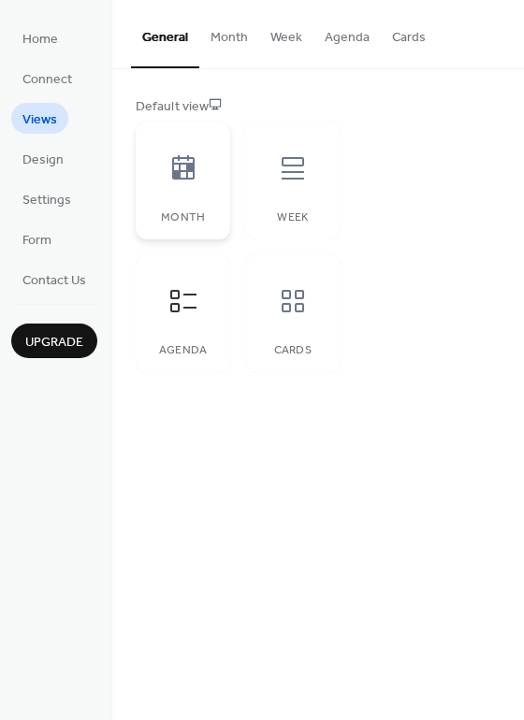
click at [181, 201] on div "Month" at bounding box center [183, 181] width 94 height 118
click at [184, 318] on div at bounding box center [183, 301] width 56 height 56
drag, startPoint x: 201, startPoint y: 340, endPoint x: 311, endPoint y: 441, distance: 148.9
click at [311, 441] on div "General Month Week Agenda Cards Default view Month Week Agenda Cards Disabled 🔒…" at bounding box center [318, 360] width 412 height 720
click at [362, 36] on button "Agenda" at bounding box center [346, 33] width 67 height 66
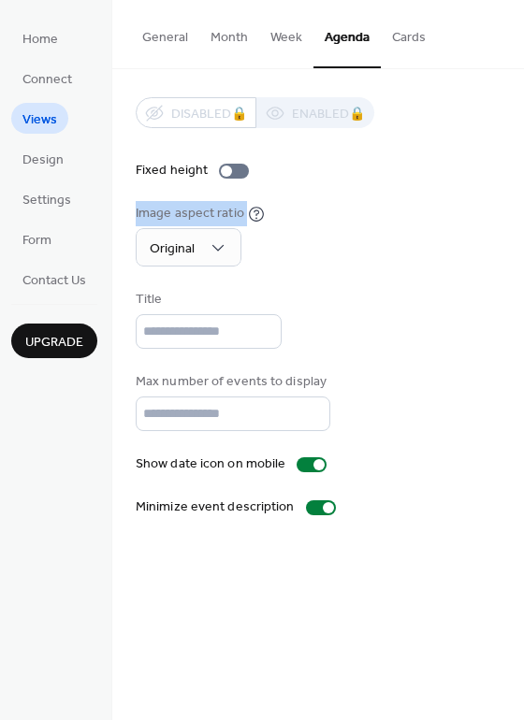
drag, startPoint x: 515, startPoint y: 176, endPoint x: 524, endPoint y: 209, distance: 33.8
click at [523, 209] on html "Home Connect Views Design Settings Form Contact Us Upgrade Views Upgrade Genera…" at bounding box center [262, 360] width 524 height 720
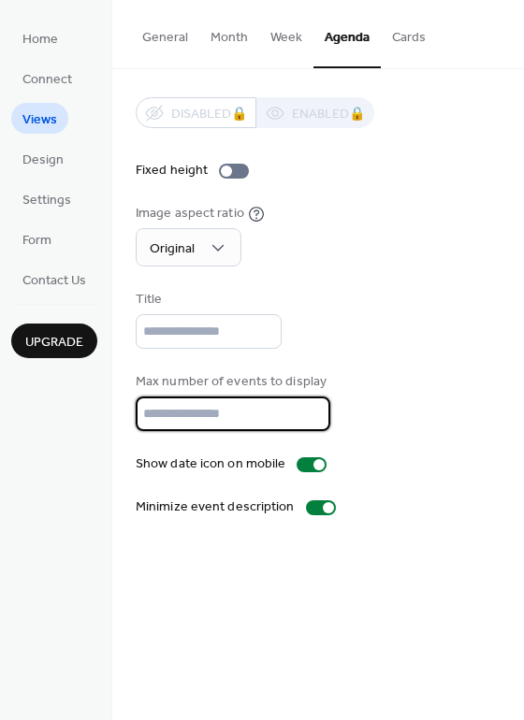
click at [195, 410] on input "**" at bounding box center [233, 414] width 195 height 35
drag, startPoint x: 166, startPoint y: 414, endPoint x: 127, endPoint y: 414, distance: 38.3
click at [127, 414] on div "Disabled 🔒 Enabled 🔒 Fixed height Image aspect ratio Original Title Max number …" at bounding box center [318, 307] width 412 height 476
click at [308, 407] on input "*" at bounding box center [233, 414] width 195 height 35
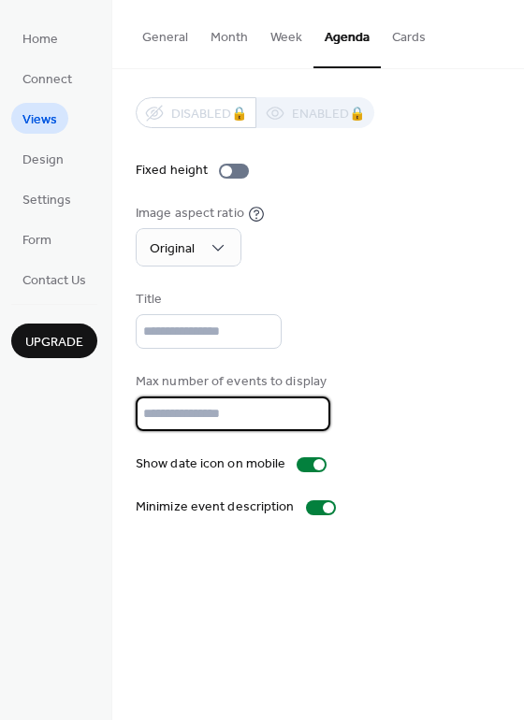
click at [308, 407] on input "*" at bounding box center [233, 414] width 195 height 35
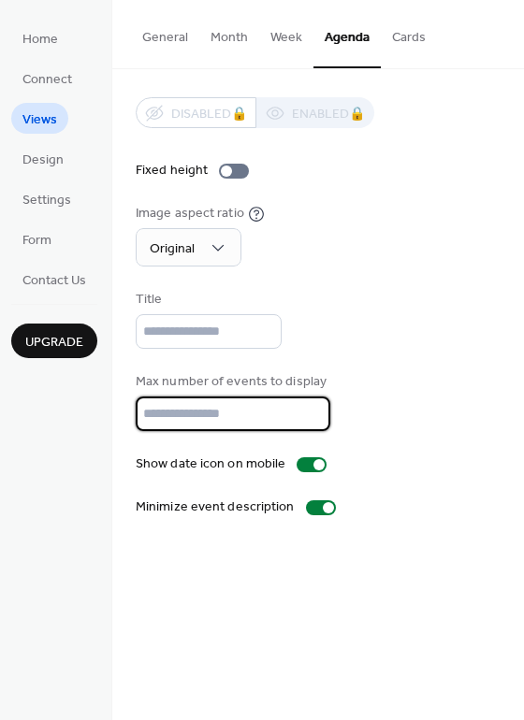
click at [308, 407] on input "*" at bounding box center [233, 414] width 195 height 35
type input "**"
click at [308, 407] on input "**" at bounding box center [233, 414] width 195 height 35
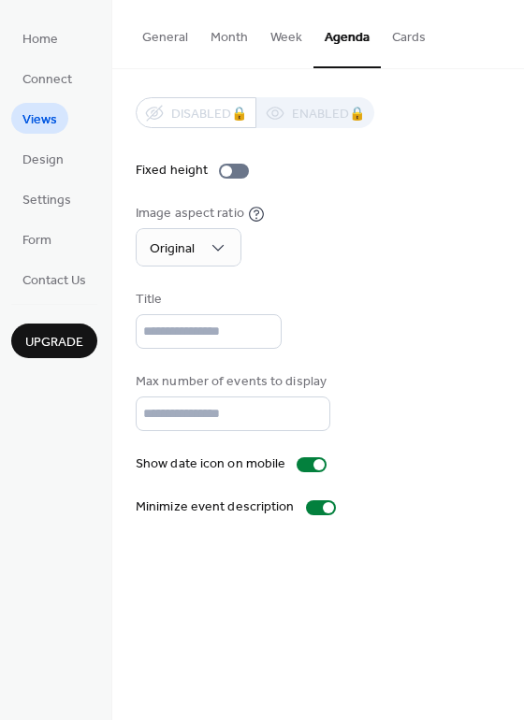
click at [392, 429] on div "Max number of events to display **" at bounding box center [318, 401] width 365 height 59
drag, startPoint x: 514, startPoint y: 267, endPoint x: 528, endPoint y: 328, distance: 63.1
click at [523, 328] on html "Home Connect Views Design Settings Form Contact Us Upgrade Views Upgrade Genera…" at bounding box center [262, 360] width 524 height 720
